Goal: Transaction & Acquisition: Purchase product/service

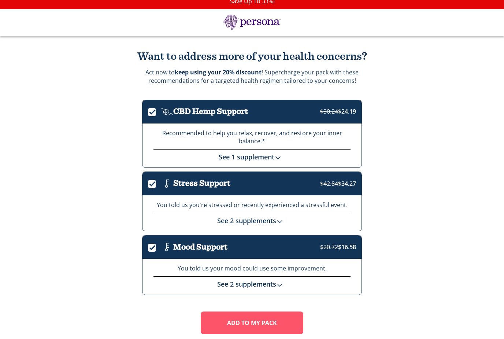
scroll to position [8, 0]
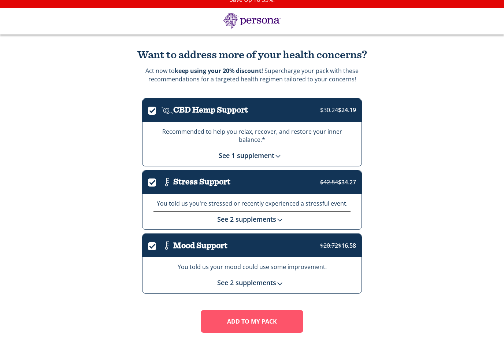
click at [148, 111] on input "." at bounding box center [148, 111] width 0 height 0
checkbox input "false"
click at [148, 183] on input "." at bounding box center [148, 183] width 0 height 0
checkbox input "false"
click at [152, 247] on label "." at bounding box center [154, 244] width 13 height 8
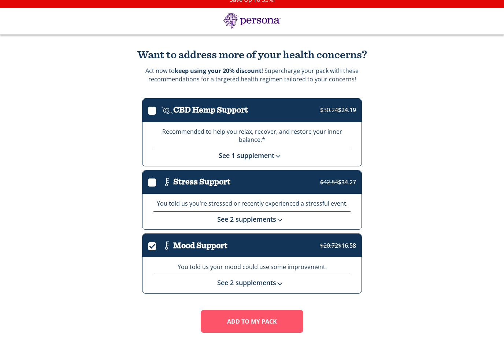
click at [148, 246] on input "." at bounding box center [148, 246] width 0 height 0
checkbox input "false"
click at [274, 281] on link "See 2 supplements" at bounding box center [252, 282] width 70 height 9
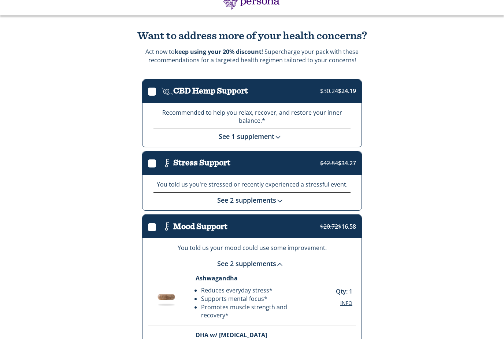
scroll to position [120, 0]
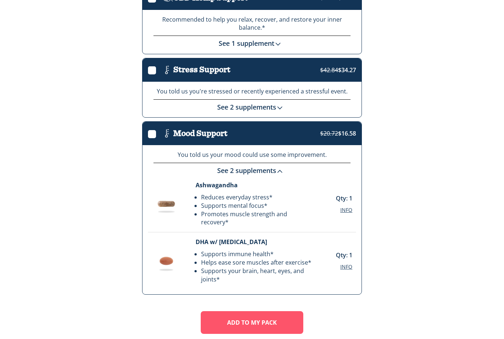
click at [225, 166] on link "See 2 supplements" at bounding box center [252, 170] width 70 height 9
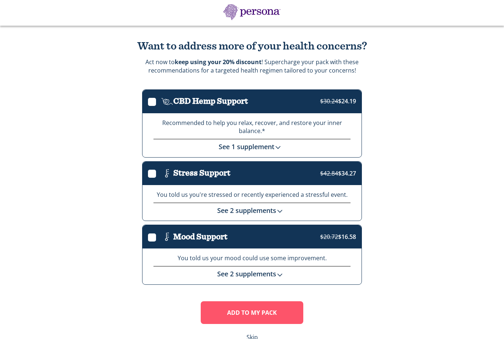
scroll to position [8, 0]
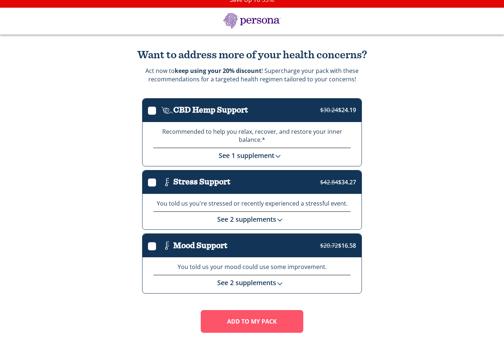
click at [257, 337] on div "Add To MY Pack Skip" at bounding box center [252, 329] width 220 height 42
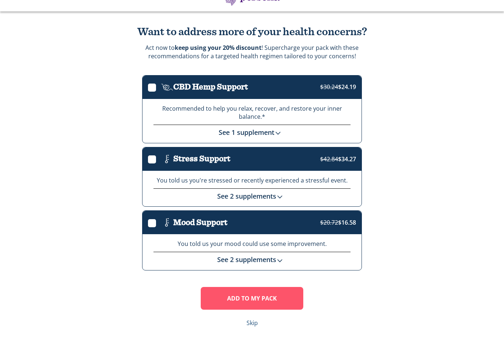
scroll to position [32, 0]
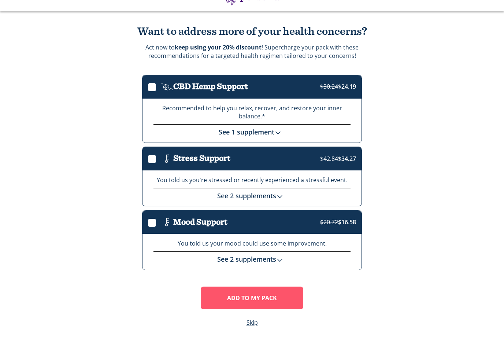
click at [255, 313] on div "Add To MY Pack Skip" at bounding box center [252, 305] width 220 height 42
